Goal: Transaction & Acquisition: Purchase product/service

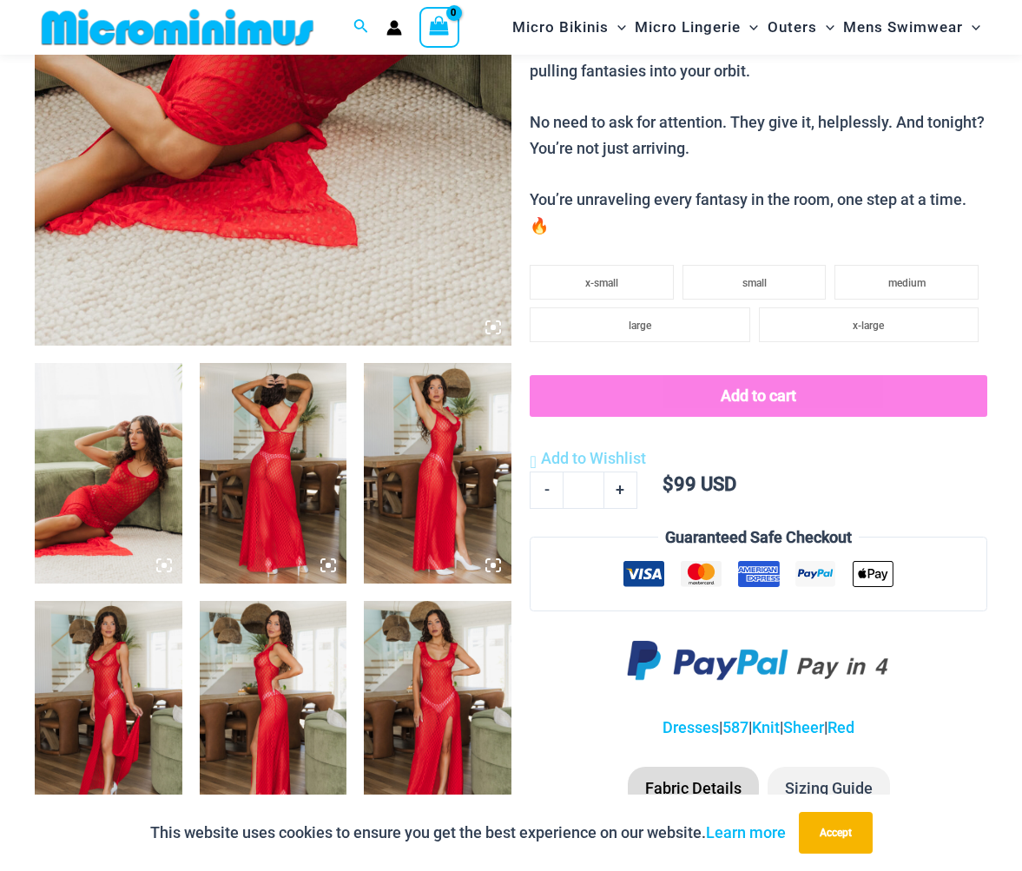
scroll to position [480, 0]
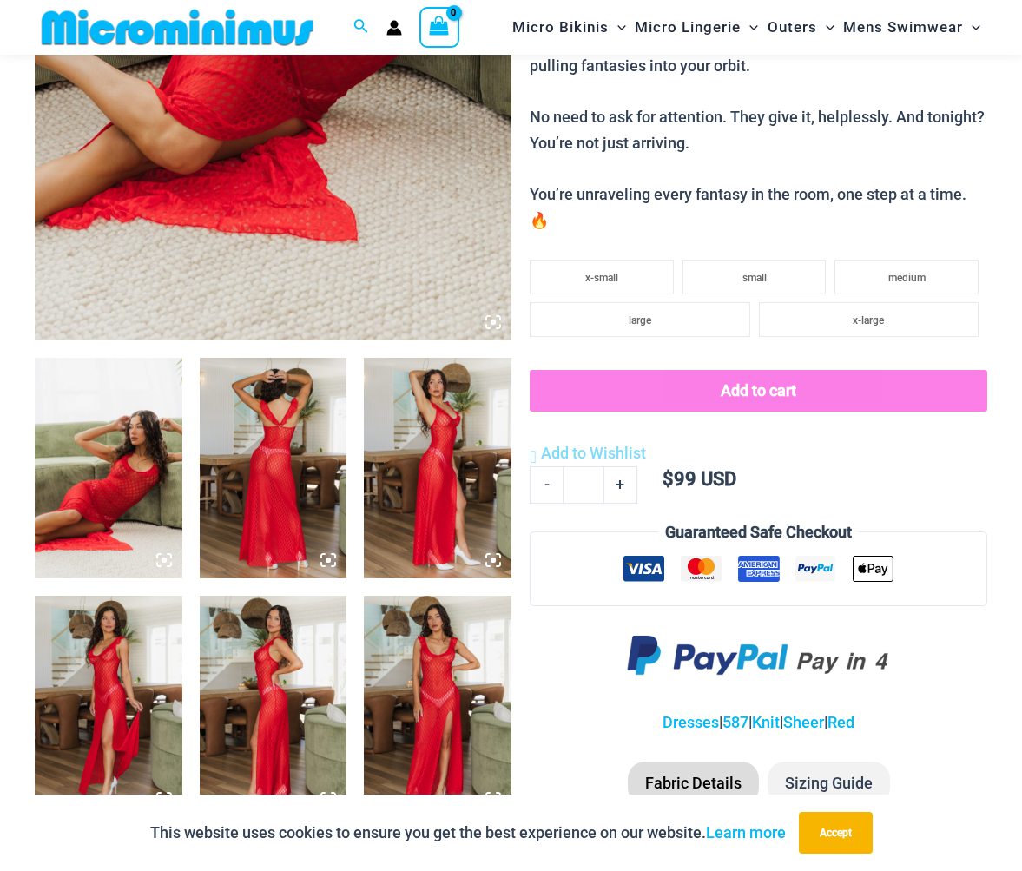
click at [135, 460] on img at bounding box center [109, 468] width 148 height 221
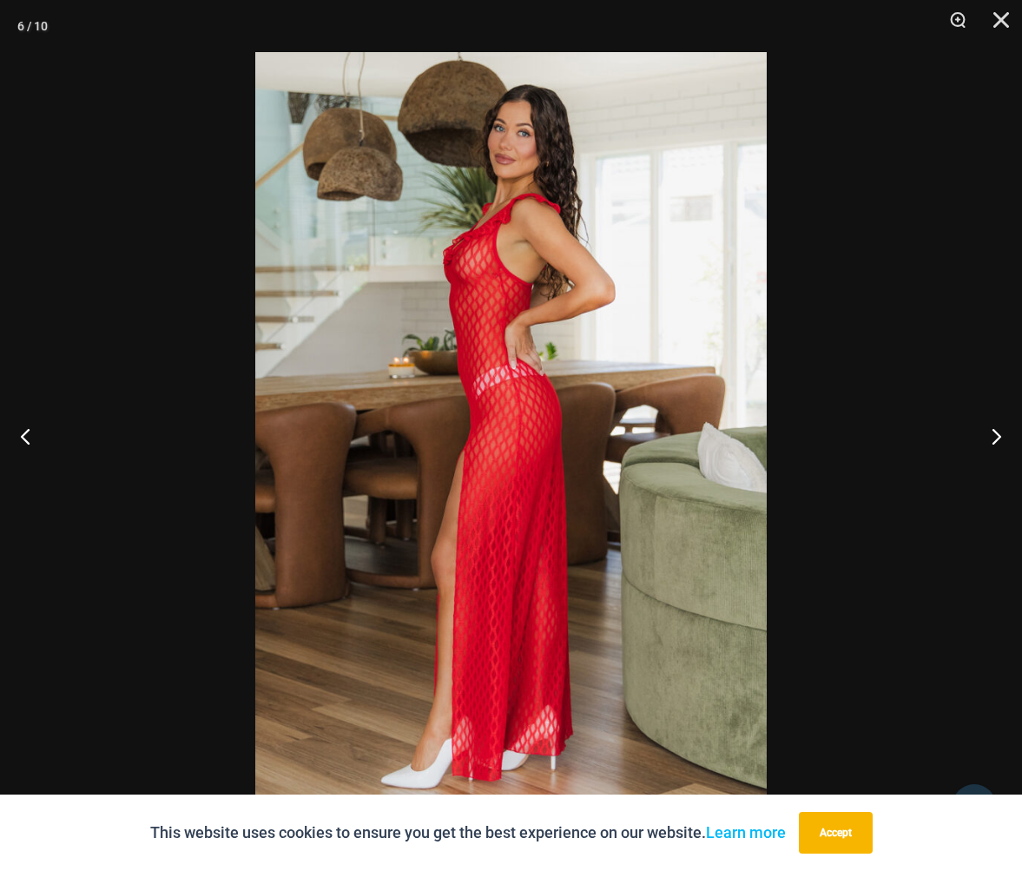
click at [135, 460] on div at bounding box center [511, 435] width 1022 height 871
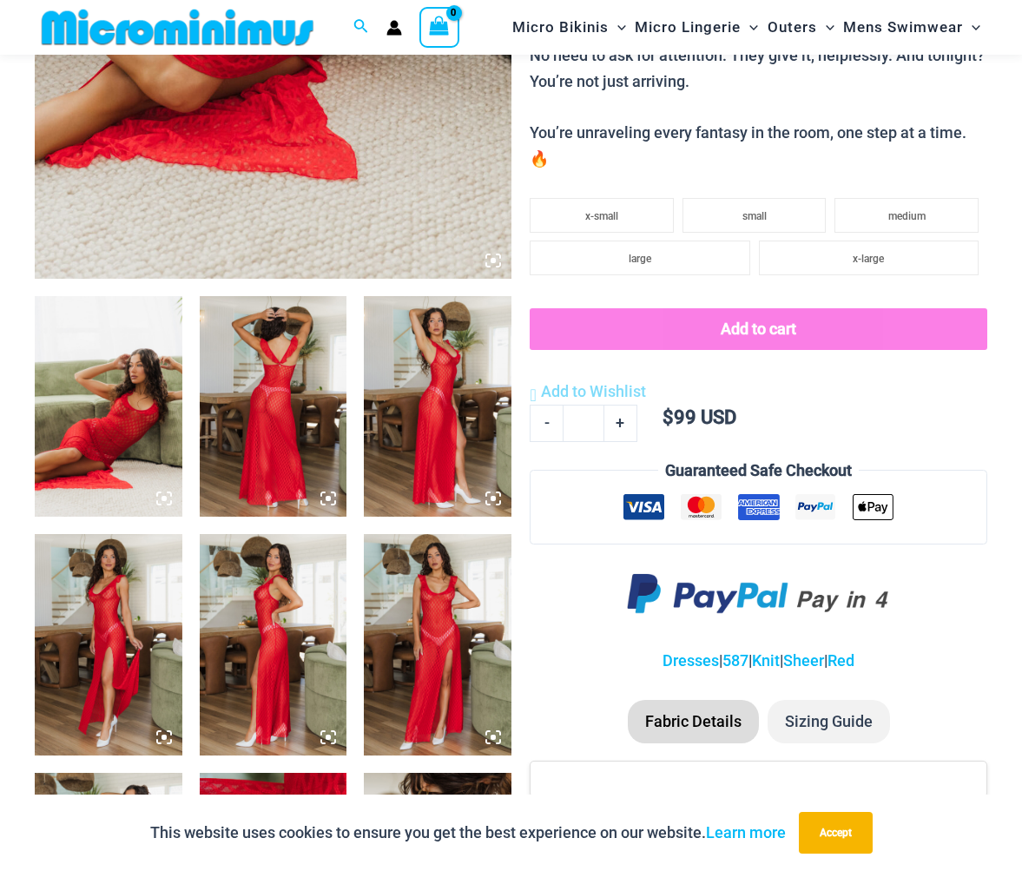
scroll to position [574, 0]
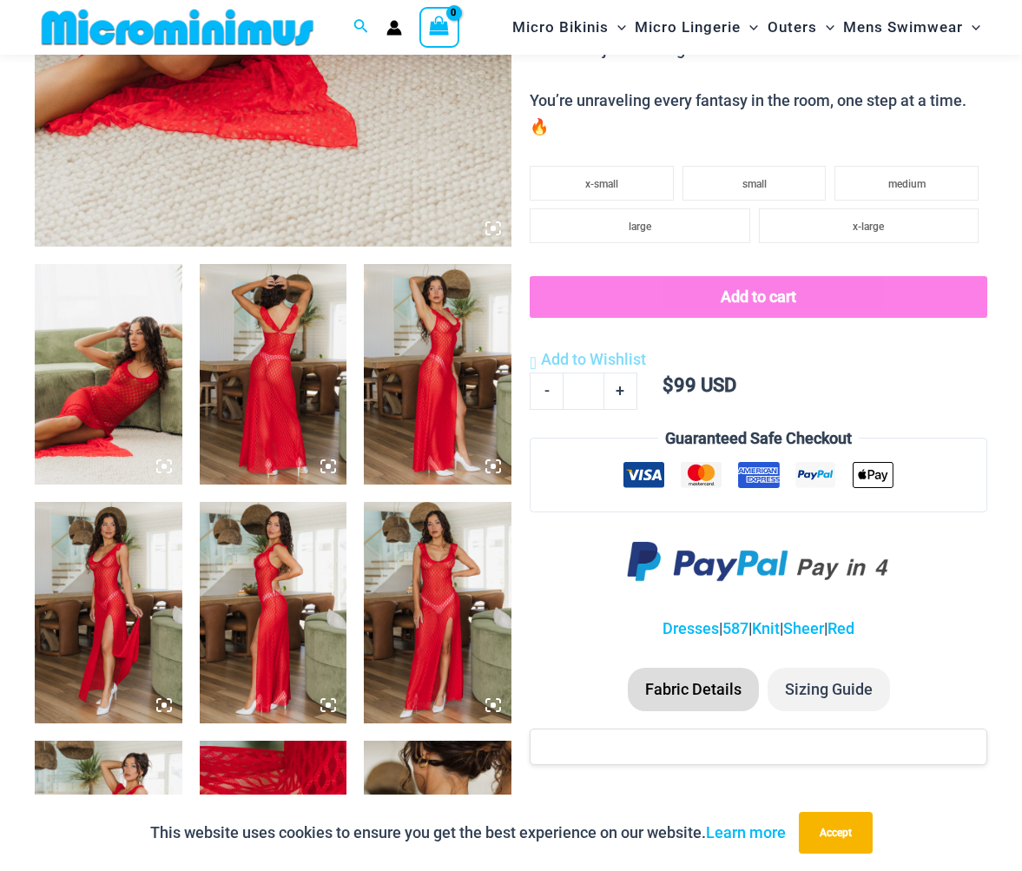
click at [436, 402] on img at bounding box center [438, 374] width 148 height 221
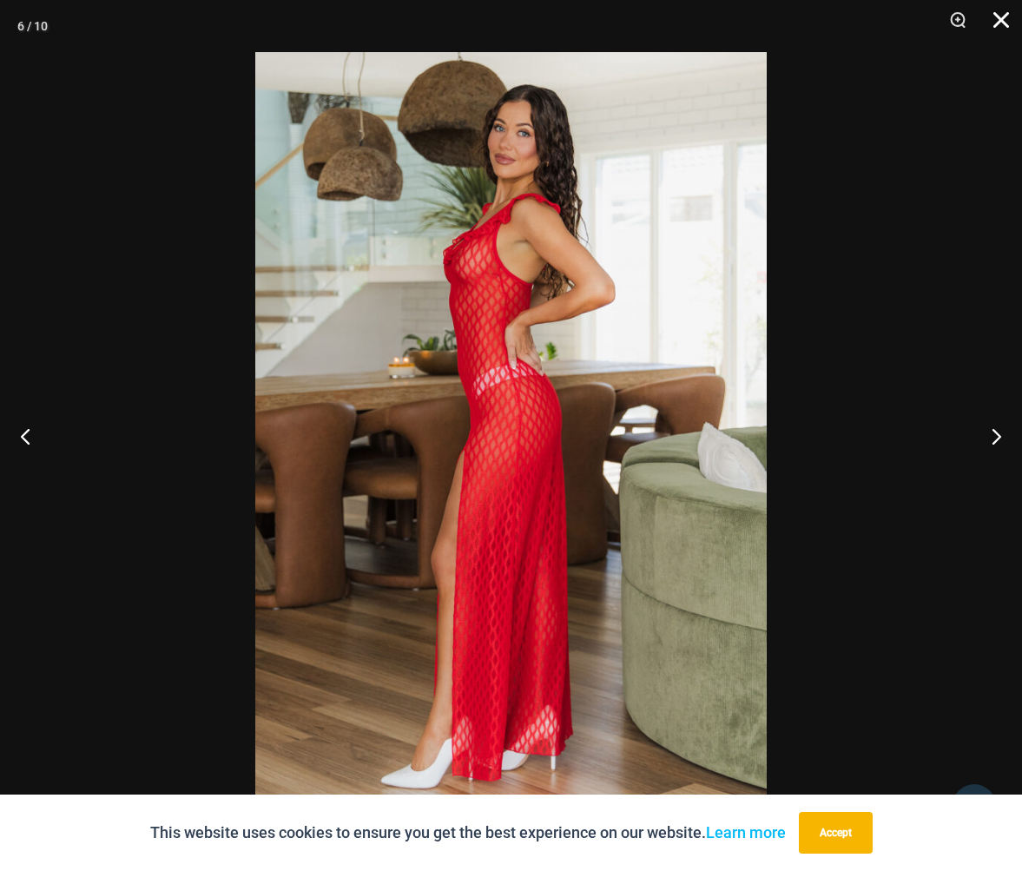
click at [1000, 23] on button "Close" at bounding box center [995, 26] width 43 height 52
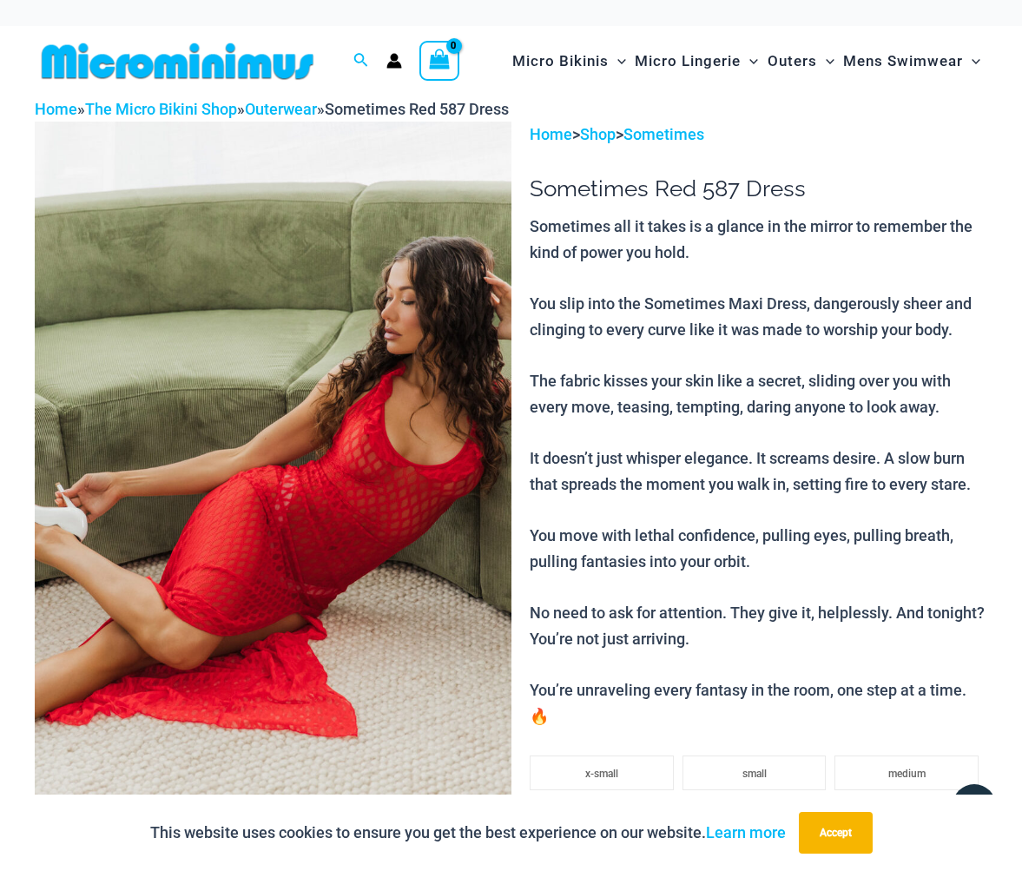
scroll to position [0, 0]
click at [596, 134] on link "Shop" at bounding box center [598, 134] width 36 height 18
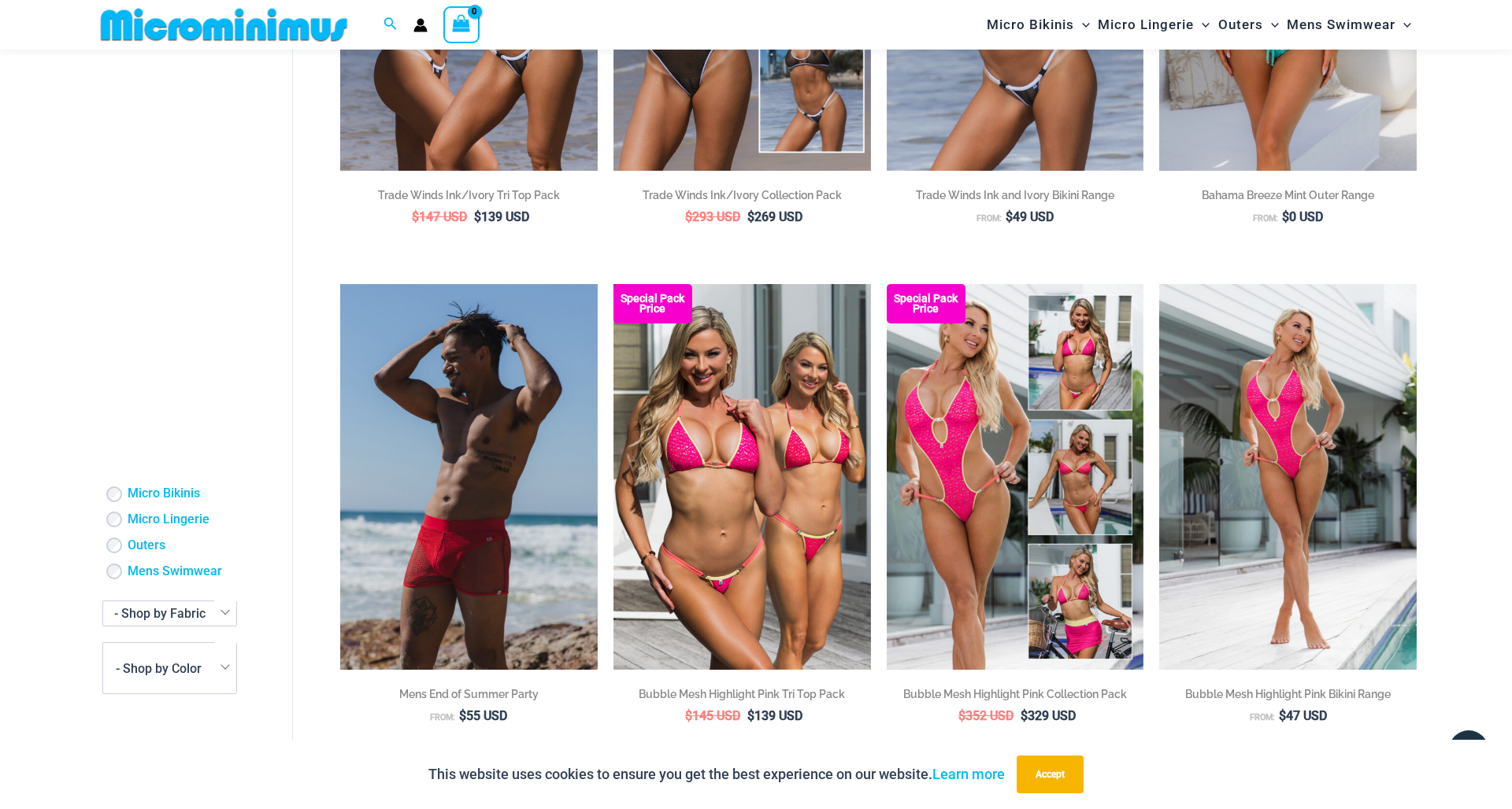
scroll to position [436, 0]
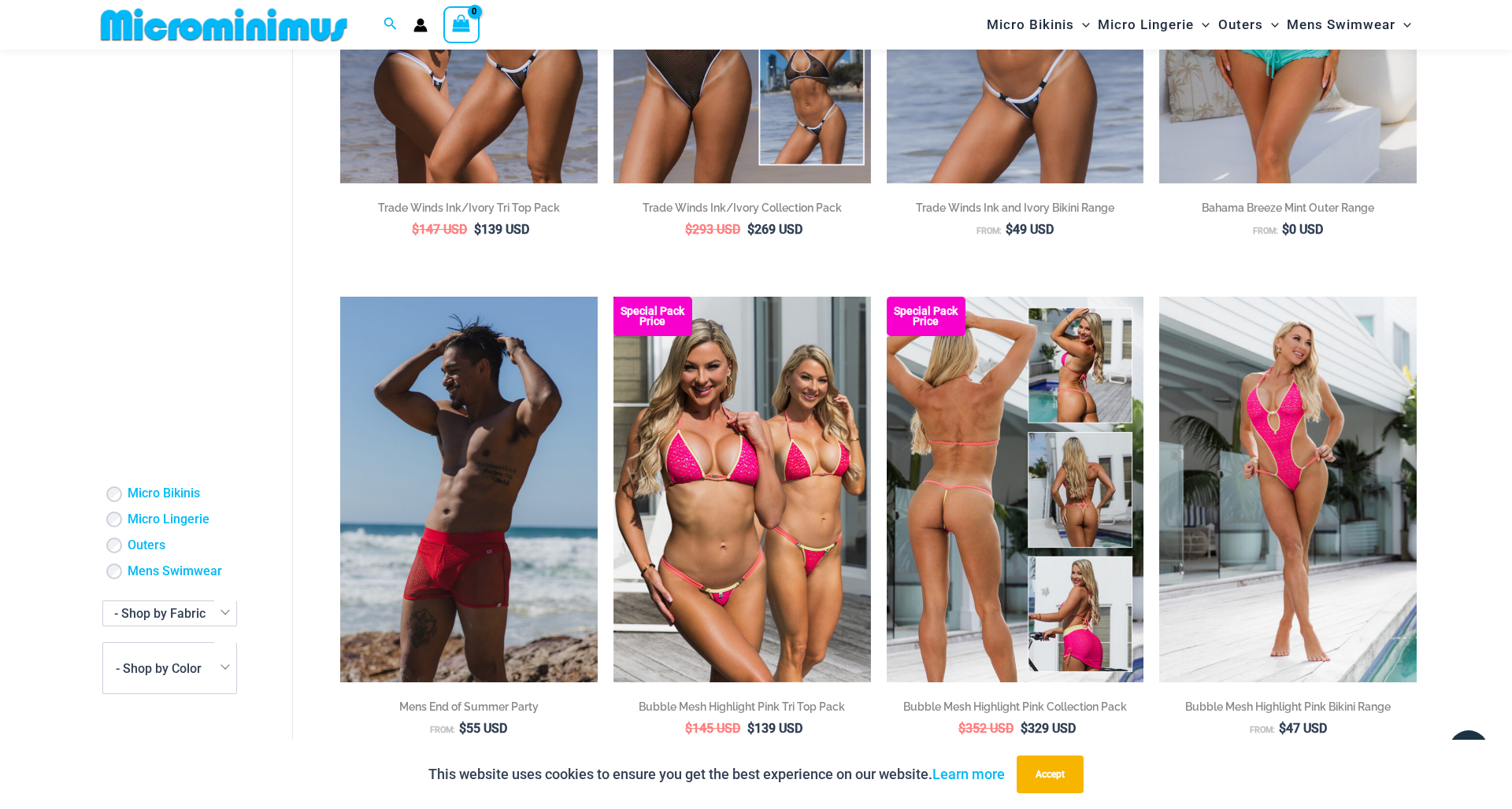
click at [1002, 406] on img at bounding box center [1015, 489] width 257 height 386
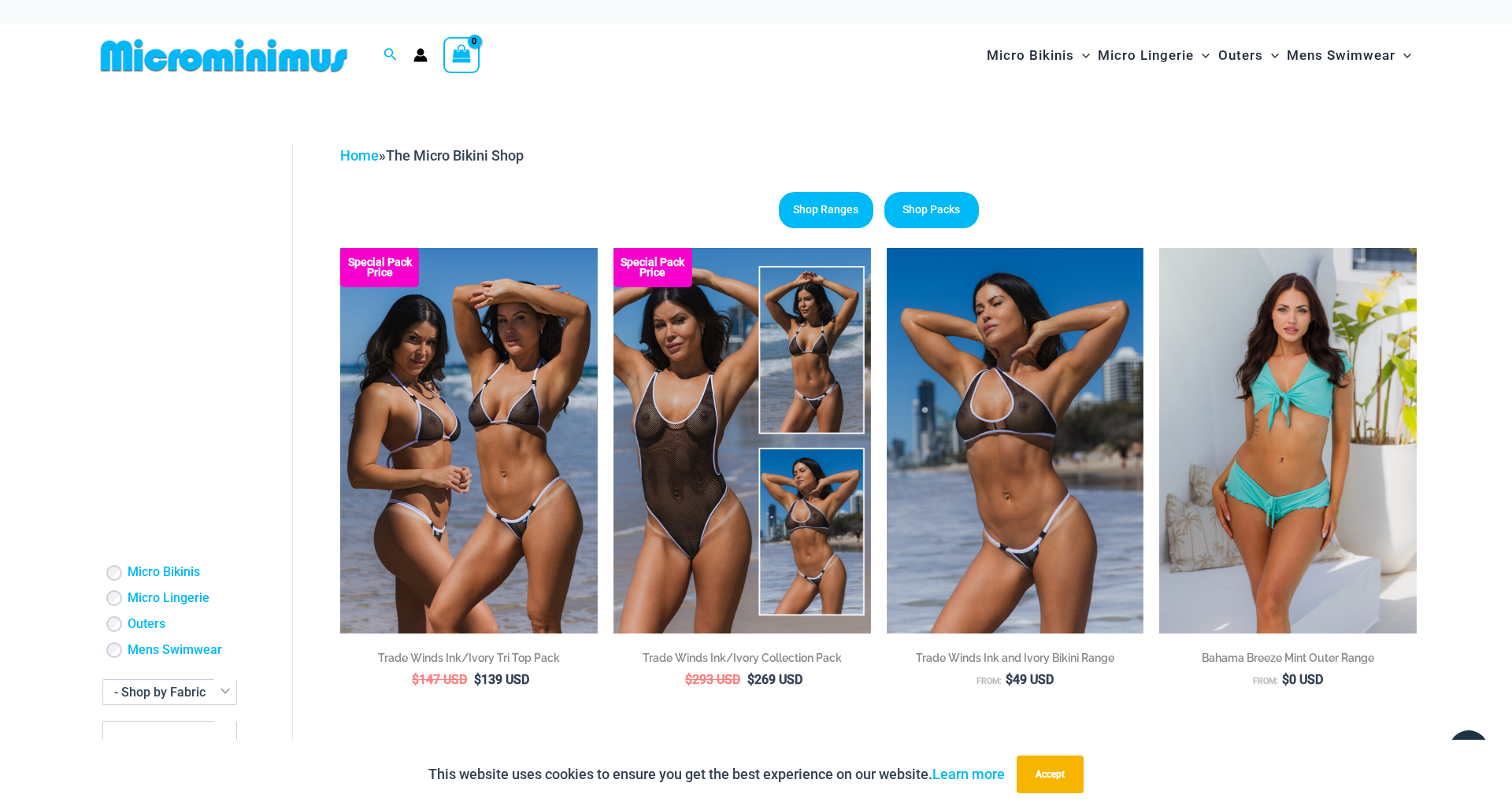
scroll to position [0, 0]
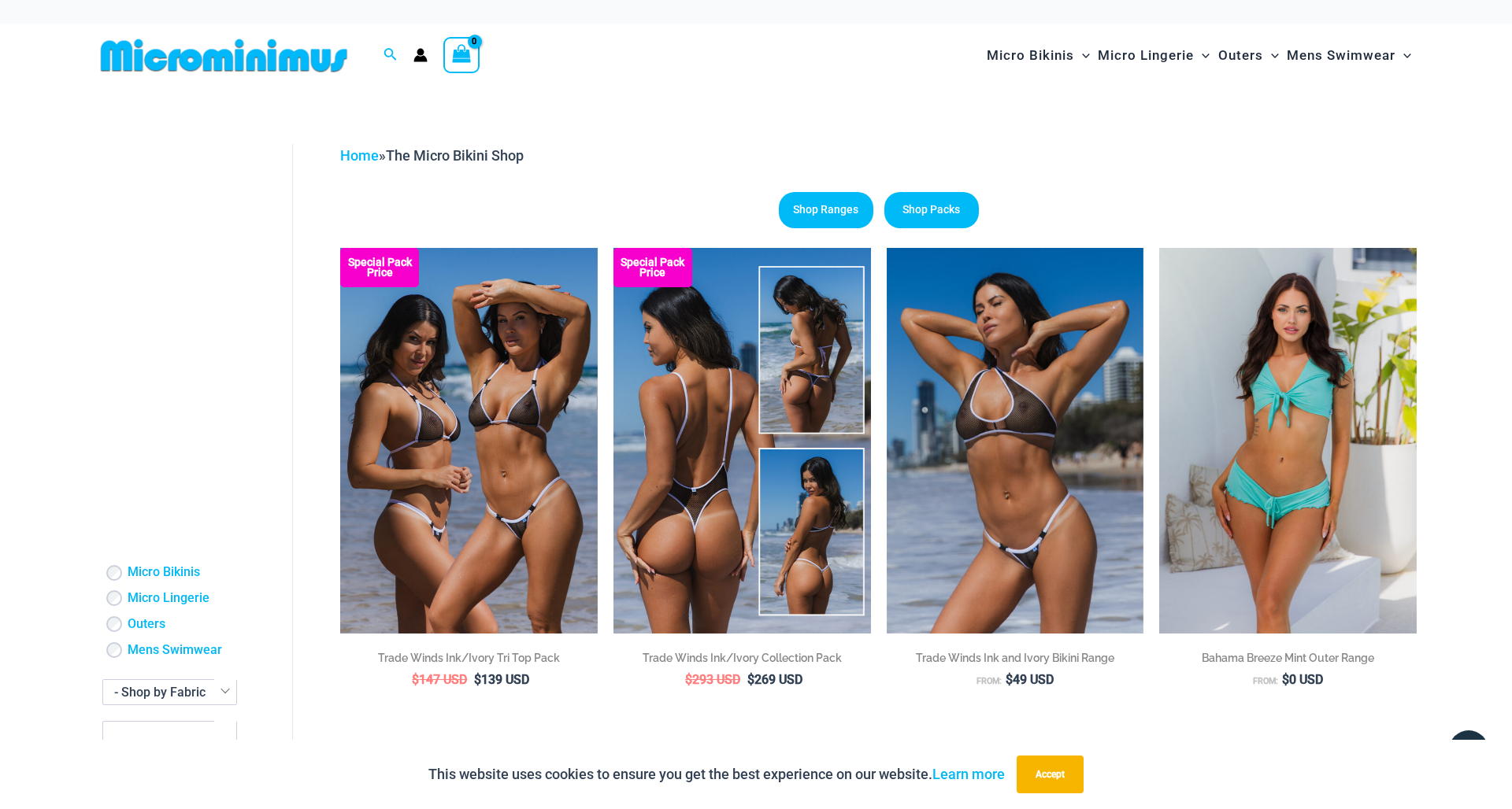
click at [674, 458] on img at bounding box center [742, 441] width 257 height 386
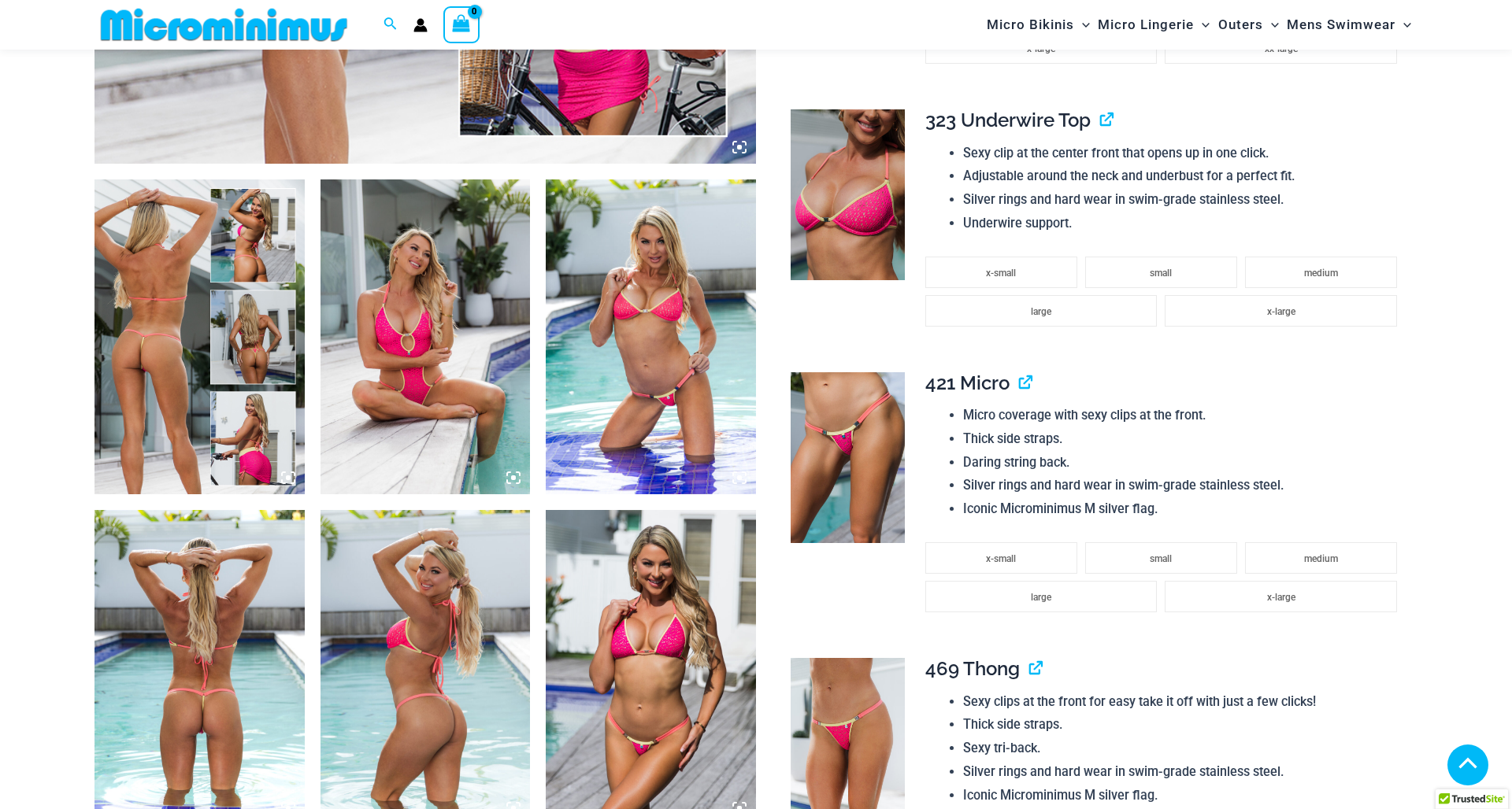
scroll to position [926, 0]
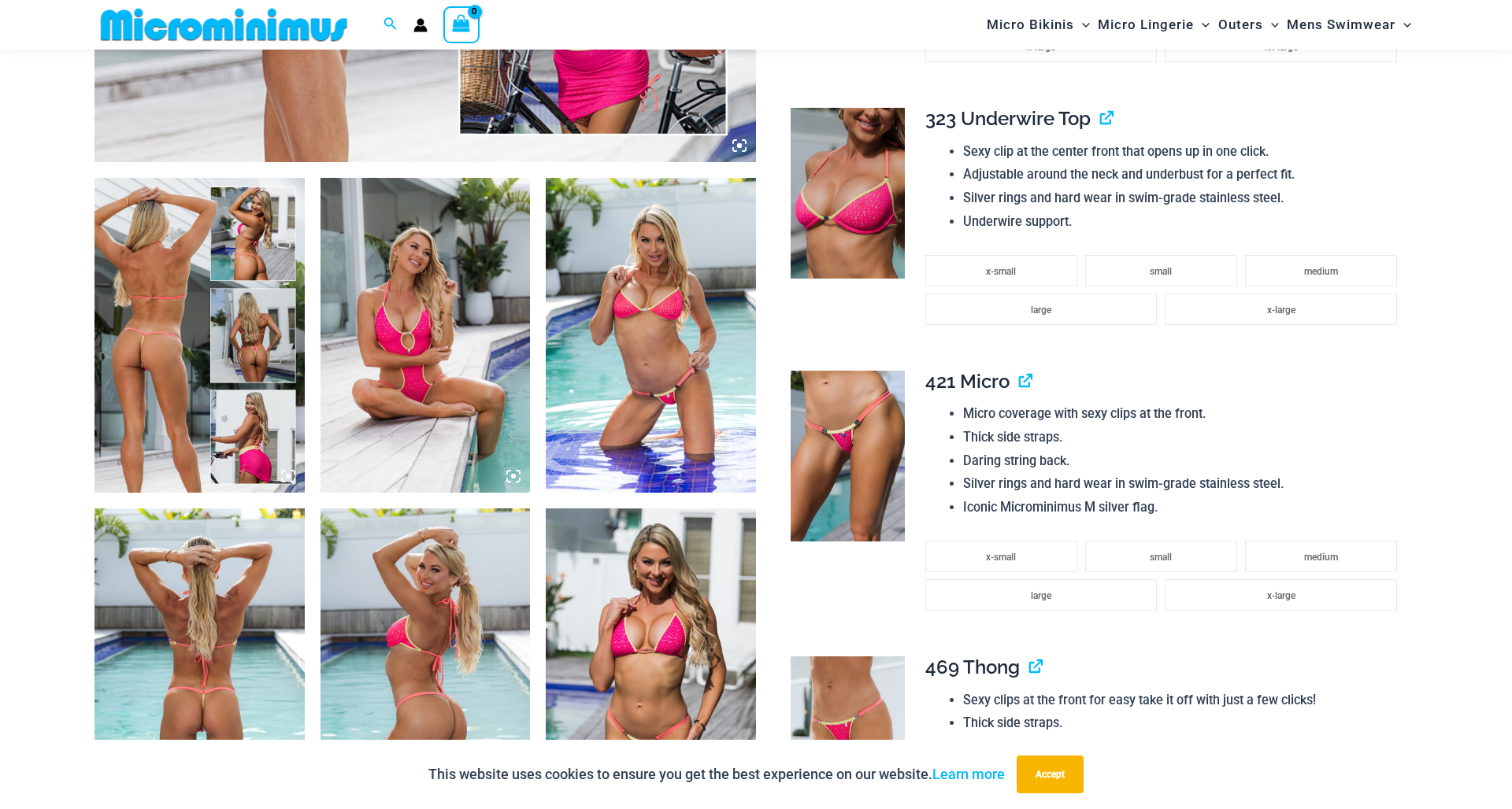
click at [256, 327] on img at bounding box center [199, 334] width 210 height 314
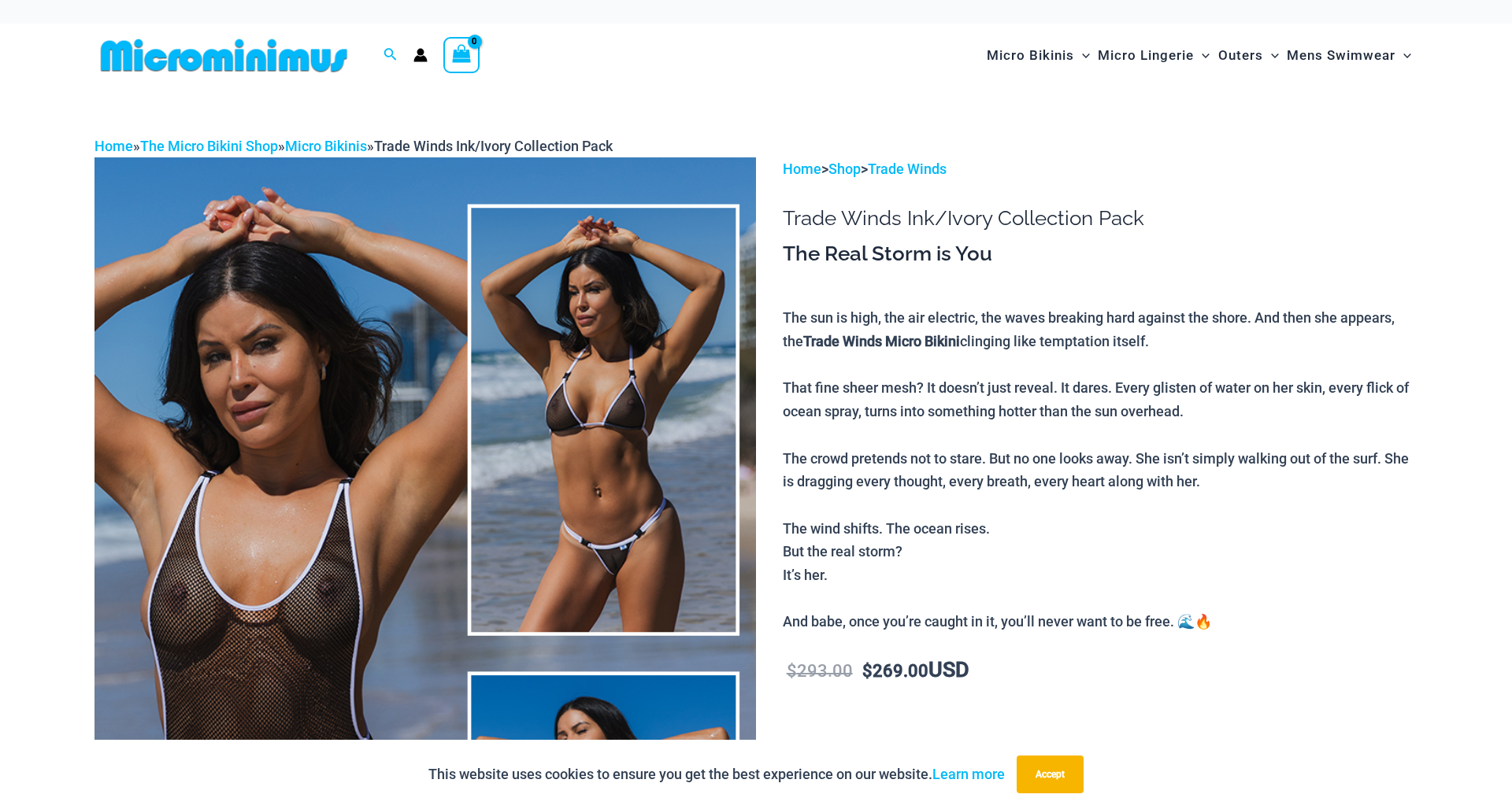
click at [257, 464] on img at bounding box center [425, 653] width 662 height 992
